Goal: Task Accomplishment & Management: Manage account settings

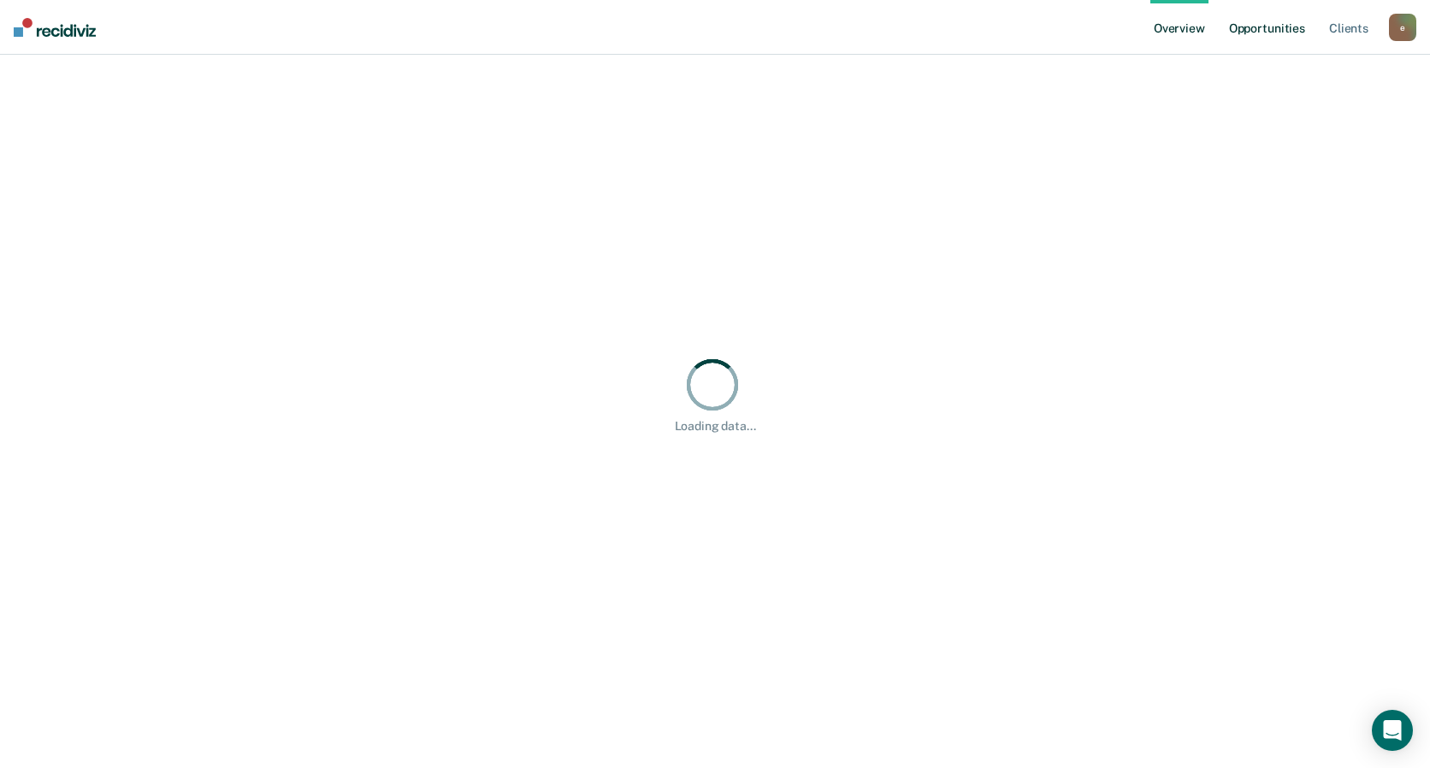
click at [1237, 30] on link "Opportunities" at bounding box center [1267, 27] width 83 height 55
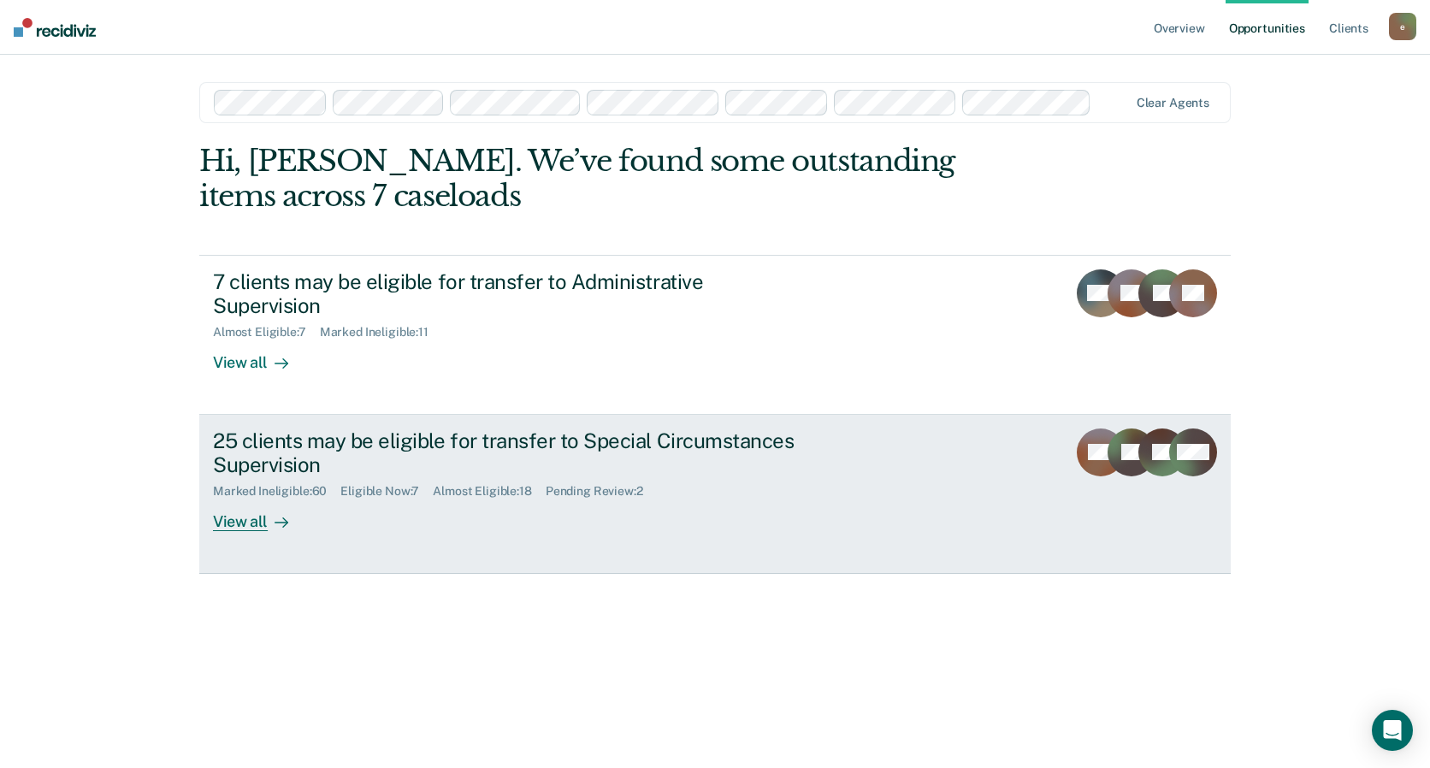
click at [611, 444] on div "25 clients may be eligible for transfer to Special Circumstances Supervision" at bounding box center [513, 454] width 600 height 50
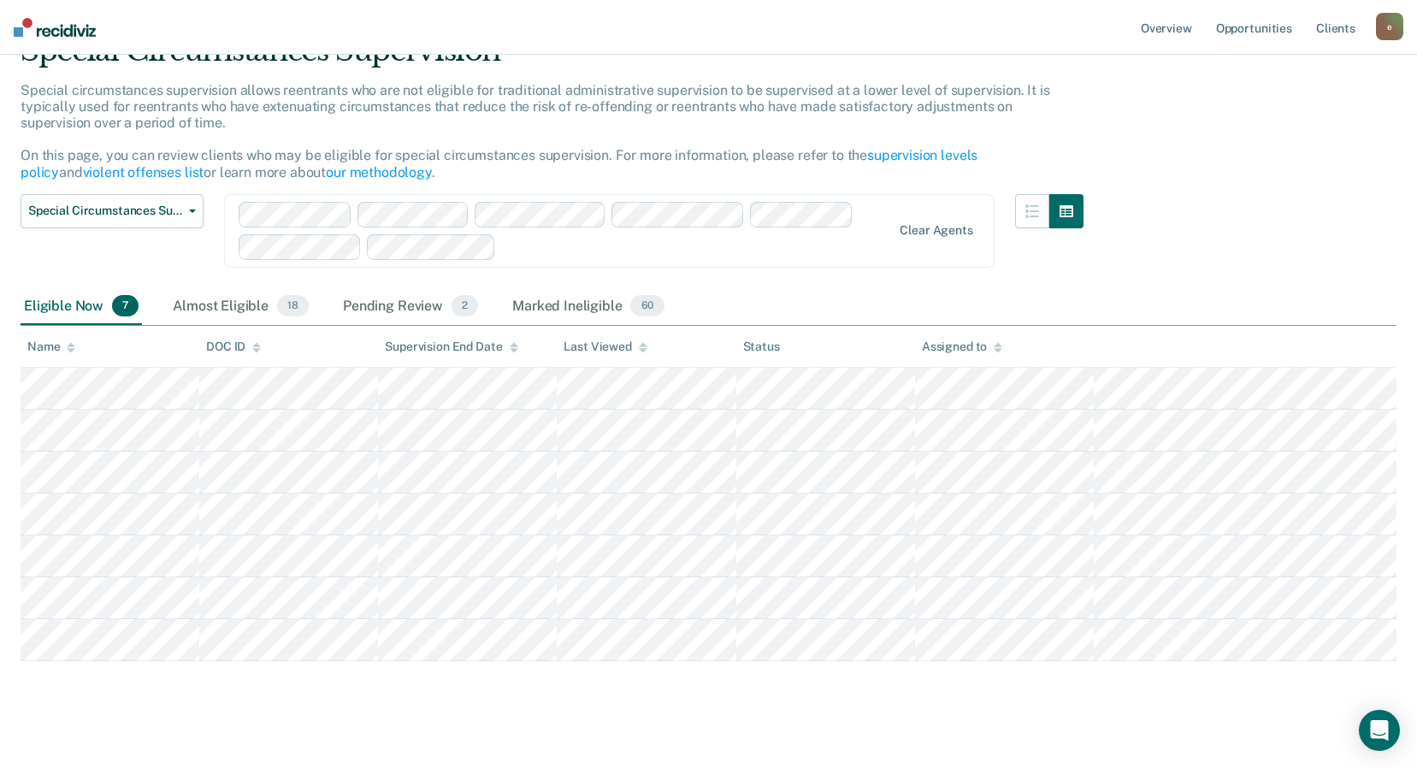
scroll to position [86, 0]
click at [408, 315] on div "Pending Review 2" at bounding box center [411, 306] width 142 height 38
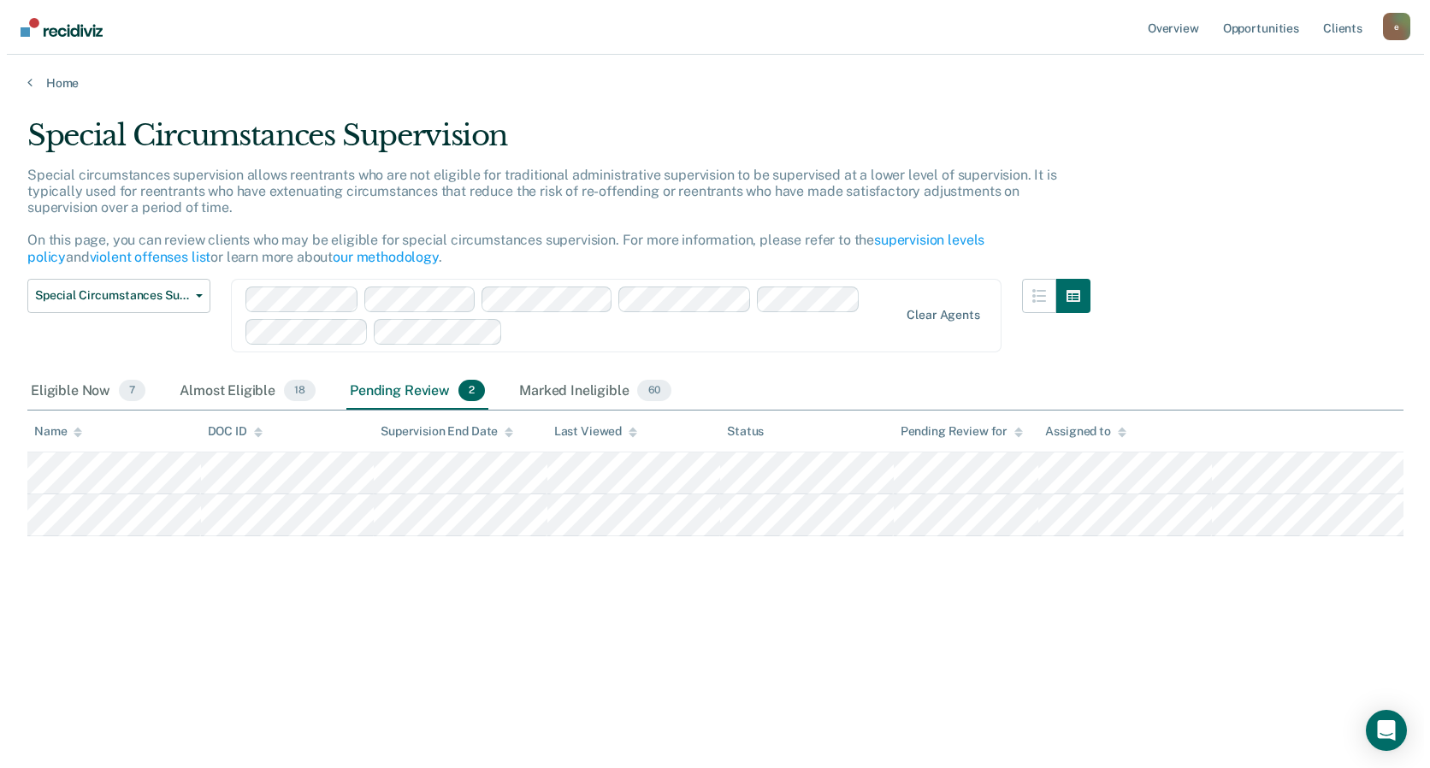
scroll to position [0, 0]
